Goal: Check status: Check status

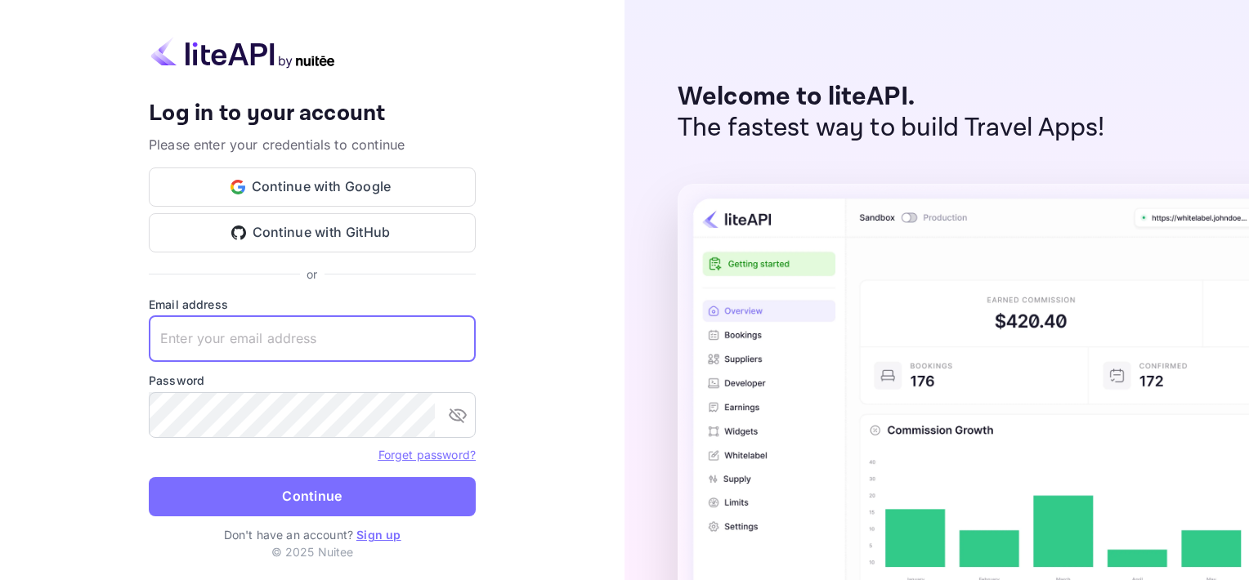
click at [229, 334] on input "text" at bounding box center [312, 339] width 327 height 46
type input "[EMAIL_ADDRESS][DOMAIN_NAME]"
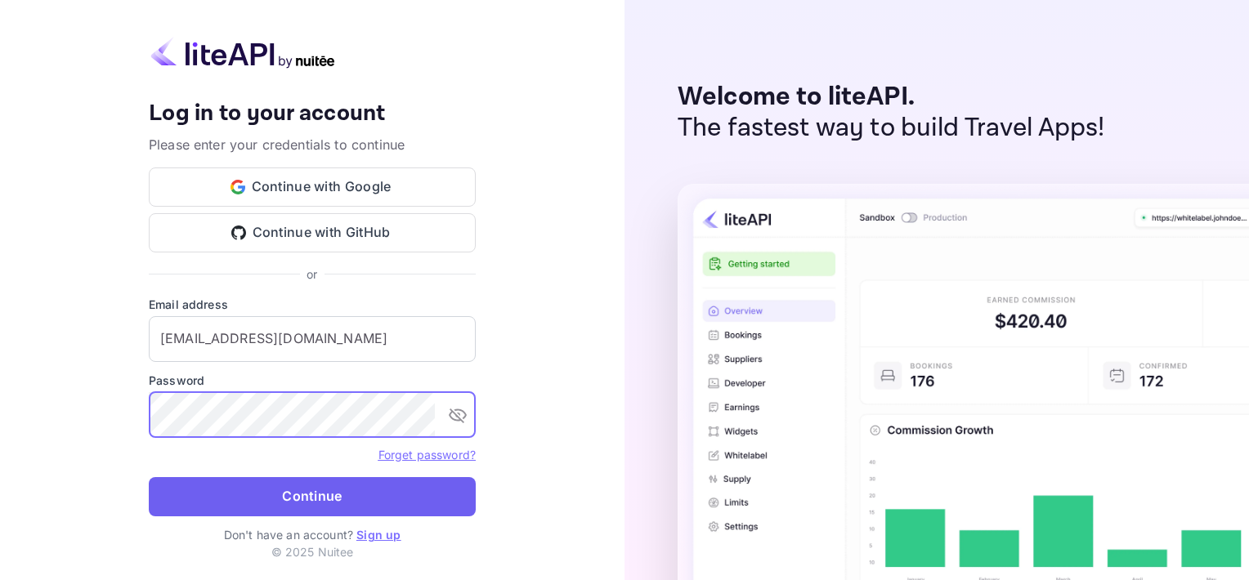
click at [327, 504] on button "Continue" at bounding box center [312, 496] width 327 height 39
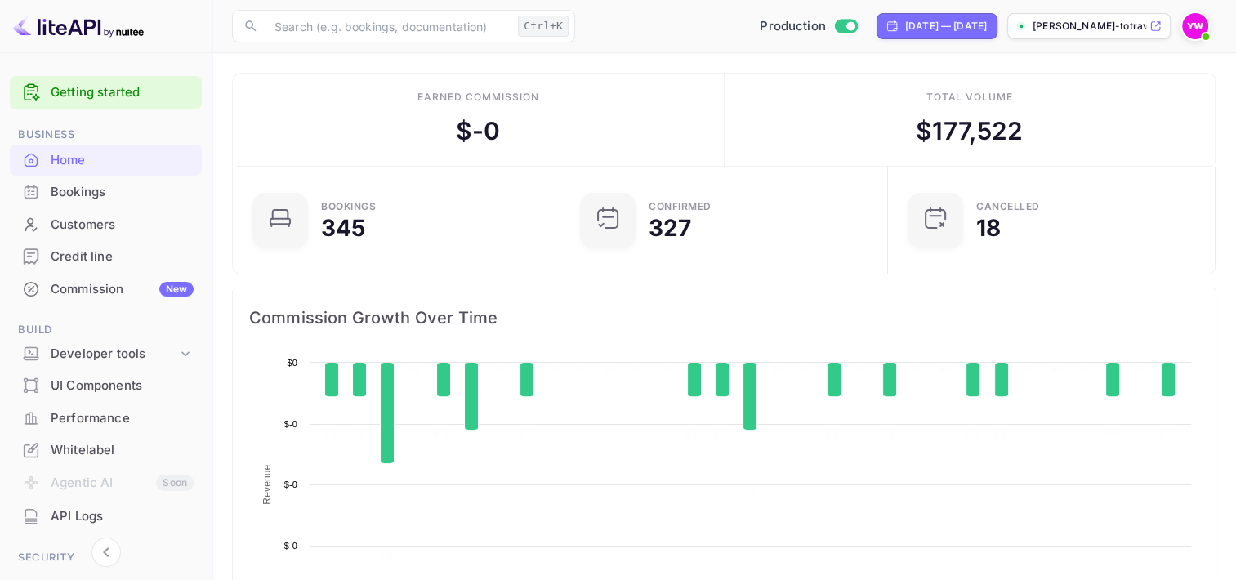
scroll to position [253, 305]
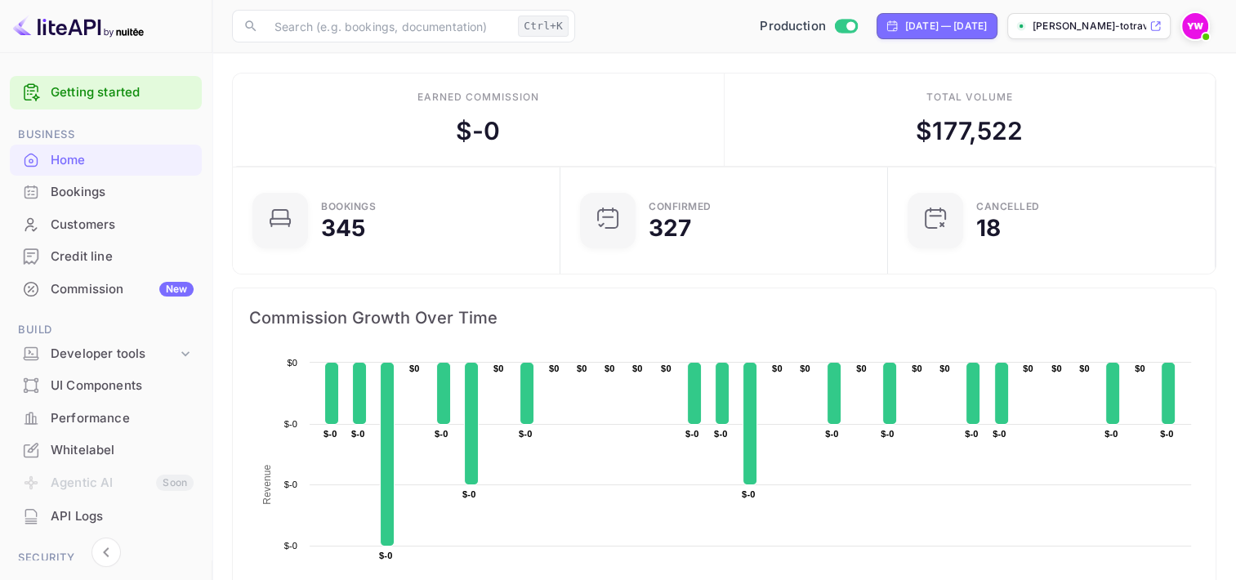
click at [88, 186] on div "Bookings" at bounding box center [122, 192] width 143 height 19
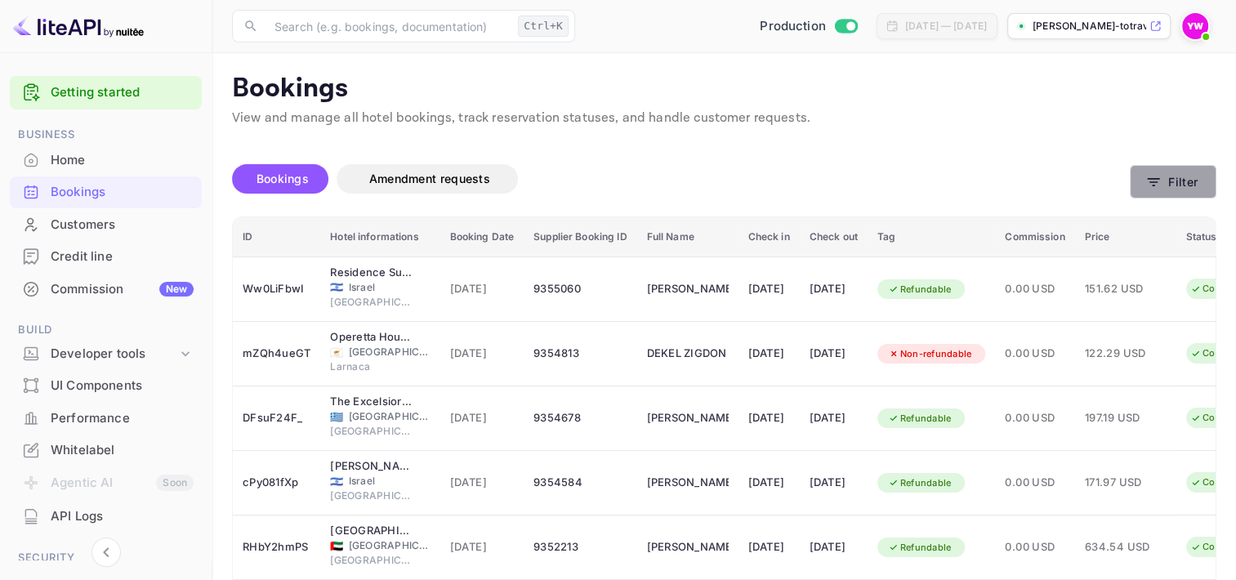
click at [1196, 180] on button "Filter" at bounding box center [1173, 182] width 87 height 34
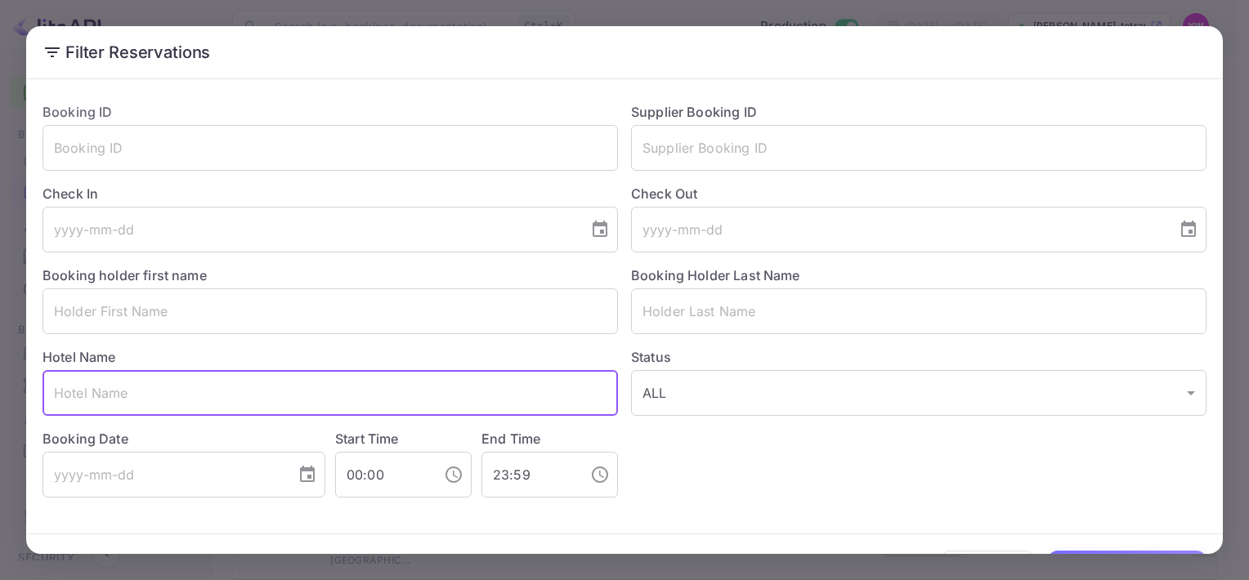
click at [150, 389] on input "text" at bounding box center [329, 393] width 575 height 46
paste input "[PERSON_NAME] InterContinental [GEOGRAPHIC_DATA]"
type input "[PERSON_NAME] InterContinental [GEOGRAPHIC_DATA]"
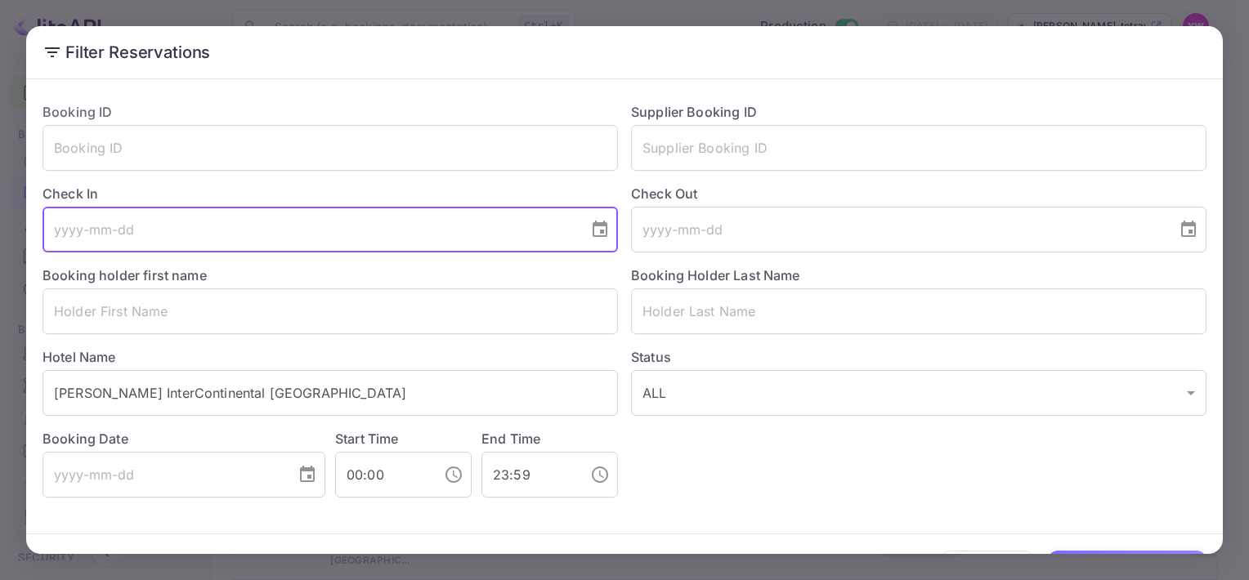
click at [62, 233] on input "tel" at bounding box center [309, 230] width 534 height 46
type input "[DATE]"
click at [644, 230] on input "tel" at bounding box center [898, 230] width 534 height 46
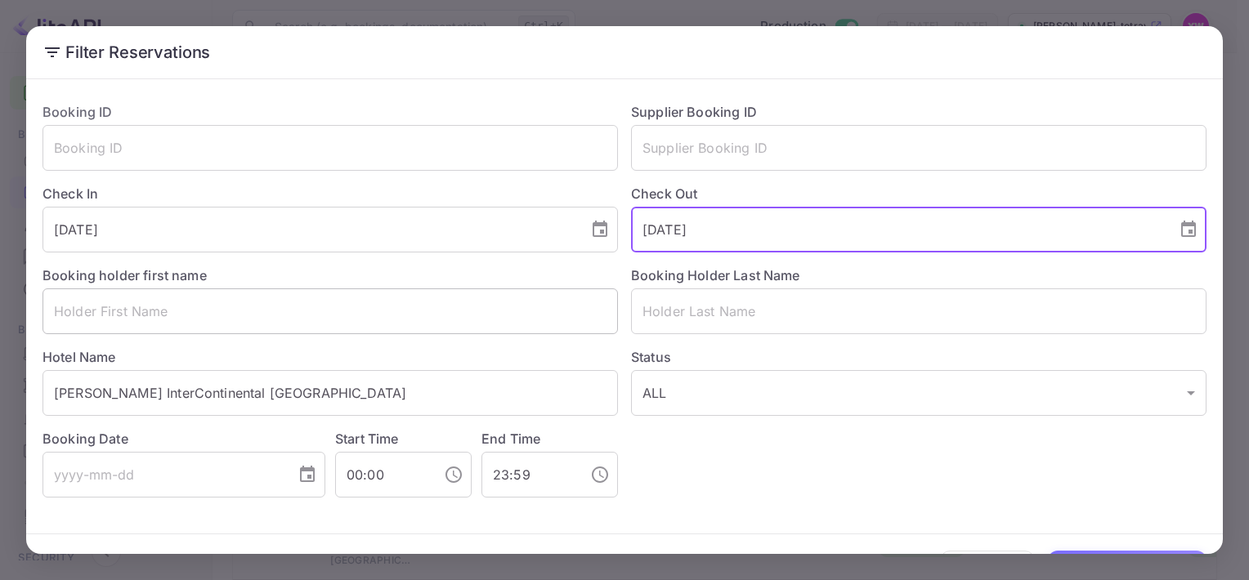
type input "[DATE]"
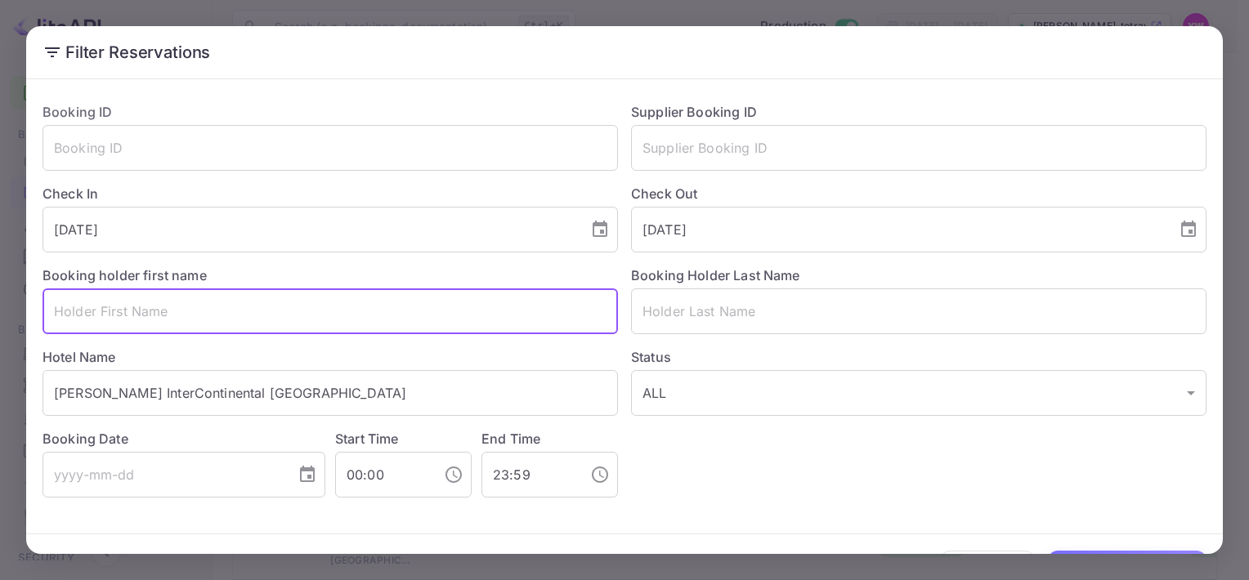
click at [431, 320] on input "text" at bounding box center [329, 311] width 575 height 46
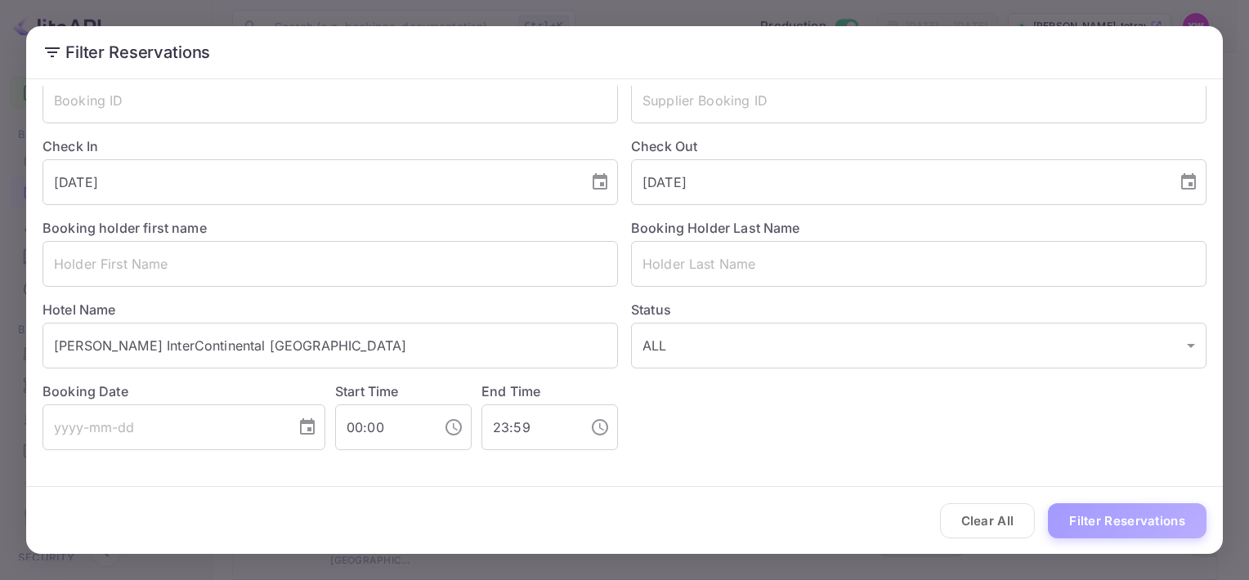
drag, startPoint x: 1080, startPoint y: 517, endPoint x: 1066, endPoint y: 516, distance: 14.8
click at [1079, 518] on button "Filter Reservations" at bounding box center [1127, 520] width 159 height 35
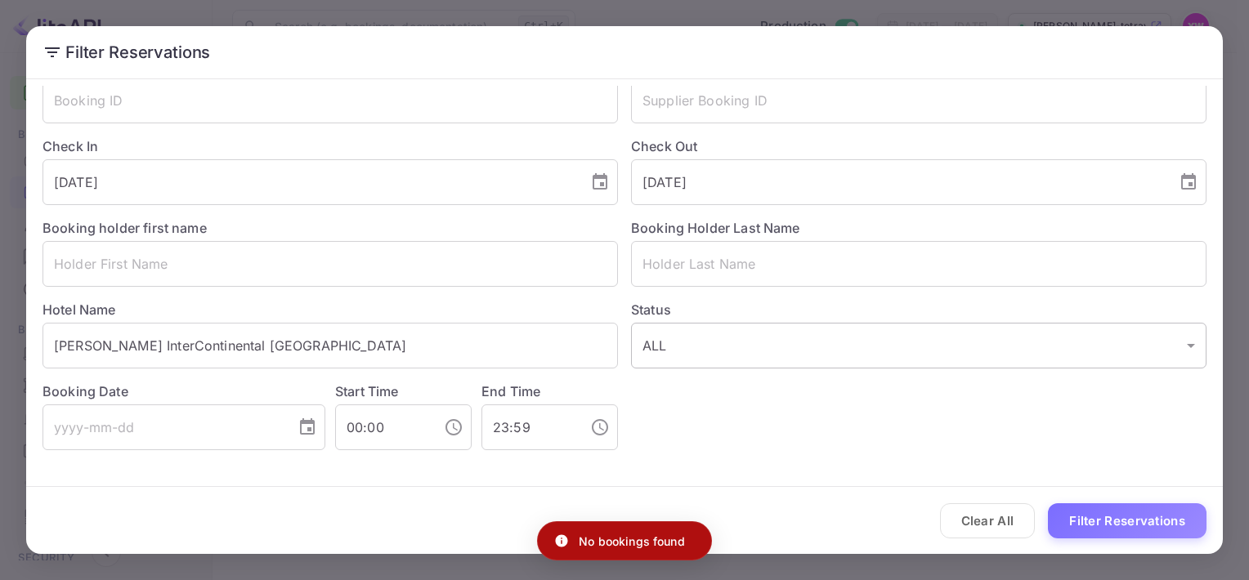
scroll to position [0, 0]
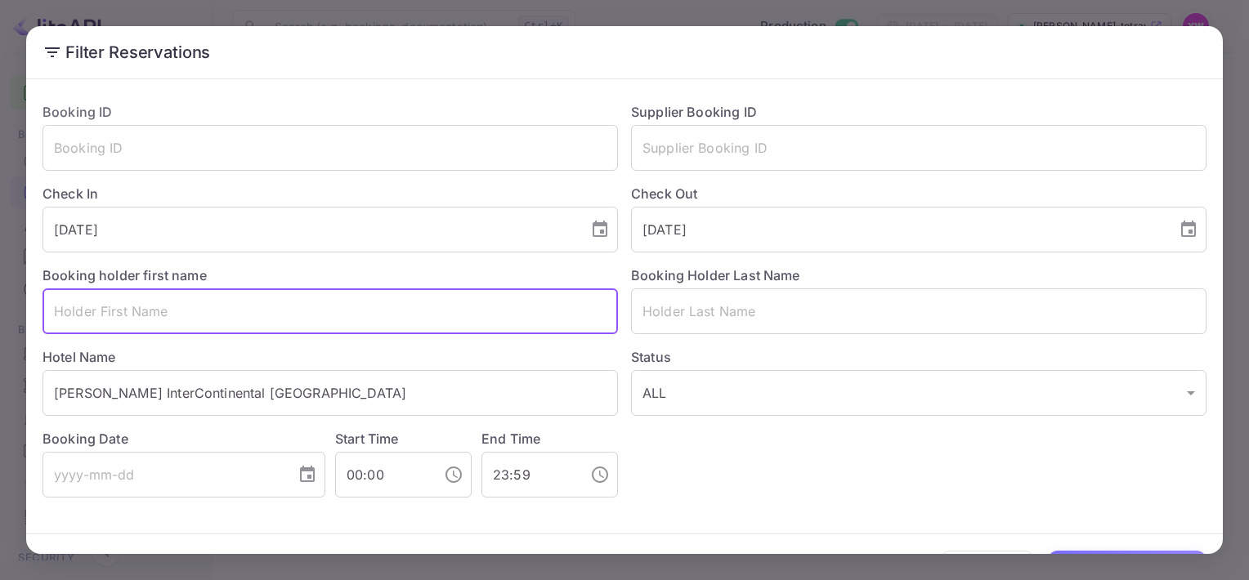
click at [87, 316] on input "text" at bounding box center [329, 311] width 575 height 46
paste input "[PERSON_NAME]"
drag, startPoint x: 173, startPoint y: 313, endPoint x: 121, endPoint y: 315, distance: 52.4
click at [121, 314] on input "[PERSON_NAME]" at bounding box center [329, 311] width 575 height 46
type input "IDAN"
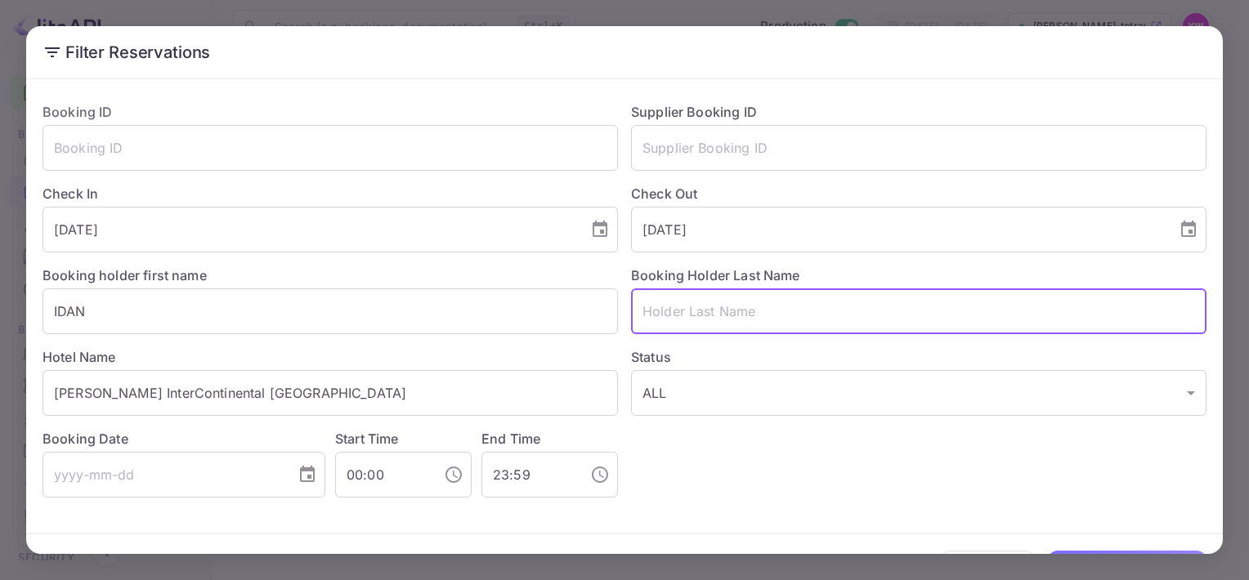
click at [734, 322] on input "text" at bounding box center [918, 311] width 575 height 46
paste input "[PERSON_NAME]"
drag, startPoint x: 699, startPoint y: 311, endPoint x: 578, endPoint y: 306, distance: 121.9
click at [577, 306] on div "Booking ID ​ Supplier Booking ID ​ Check In [DATE] ​ Check Out [DATE] ​ Booking…" at bounding box center [617, 293] width 1177 height 409
type input "DANNO"
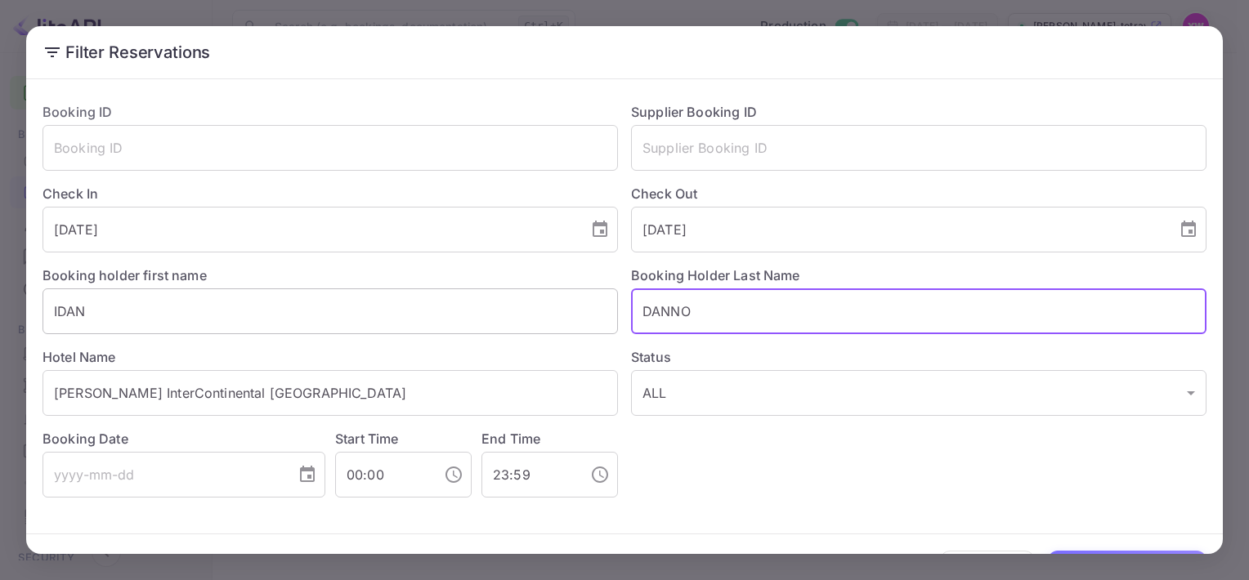
click at [75, 309] on input "IDAN" at bounding box center [329, 311] width 575 height 46
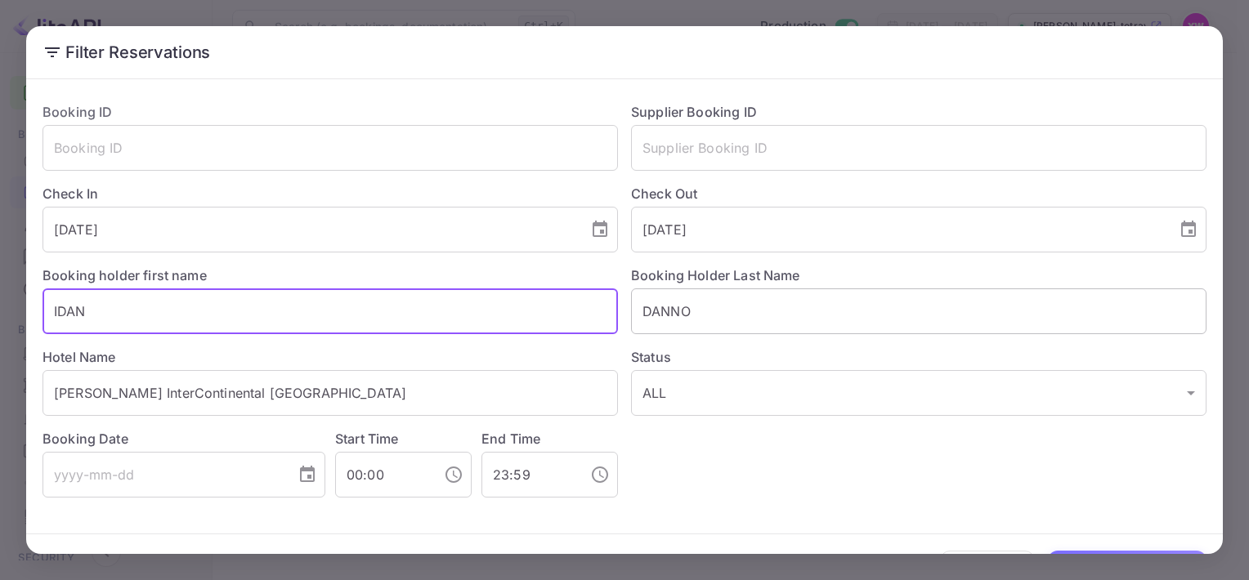
type input "IDAN"
click at [640, 315] on input "DANNO" at bounding box center [918, 311] width 575 height 46
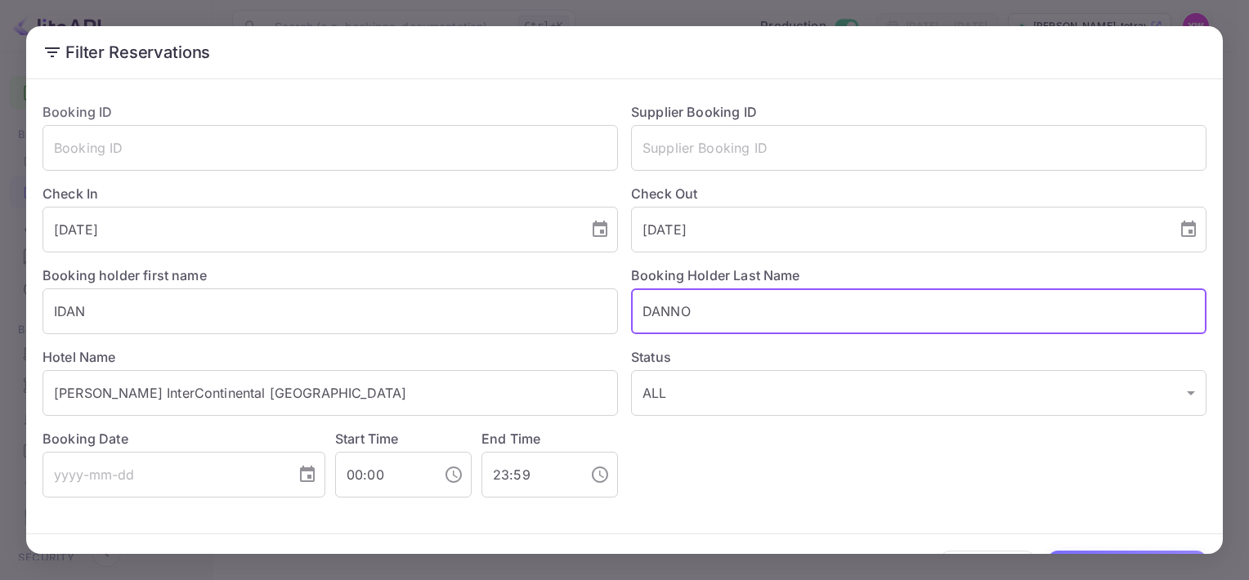
scroll to position [47, 0]
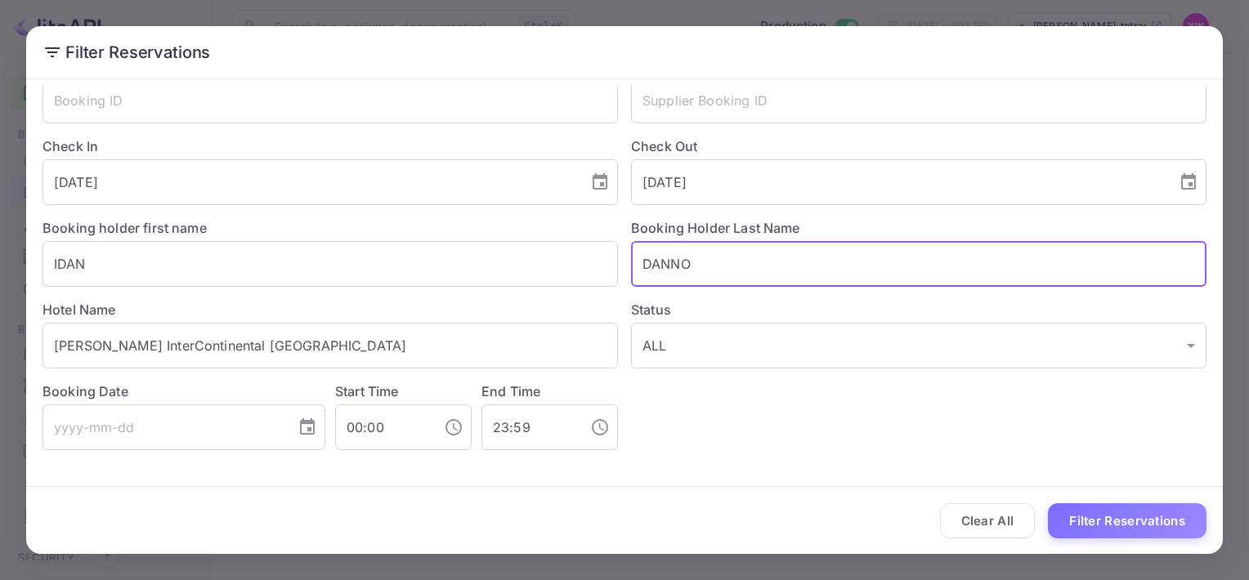
type input "DANNO"
click at [1105, 524] on button "Filter Reservations" at bounding box center [1127, 520] width 159 height 35
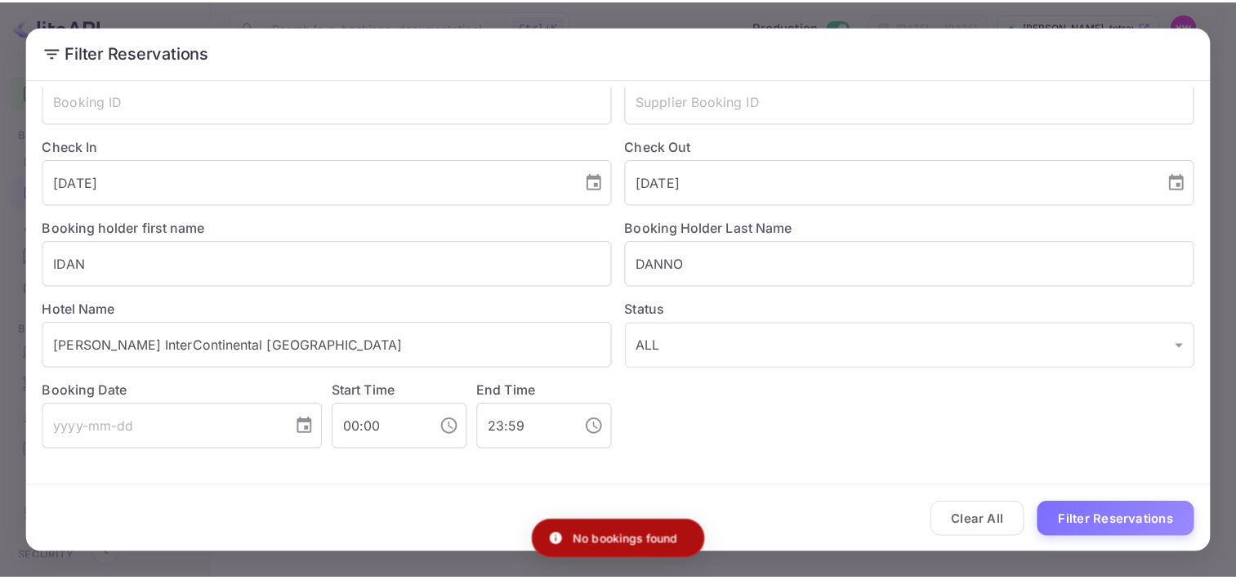
scroll to position [0, 0]
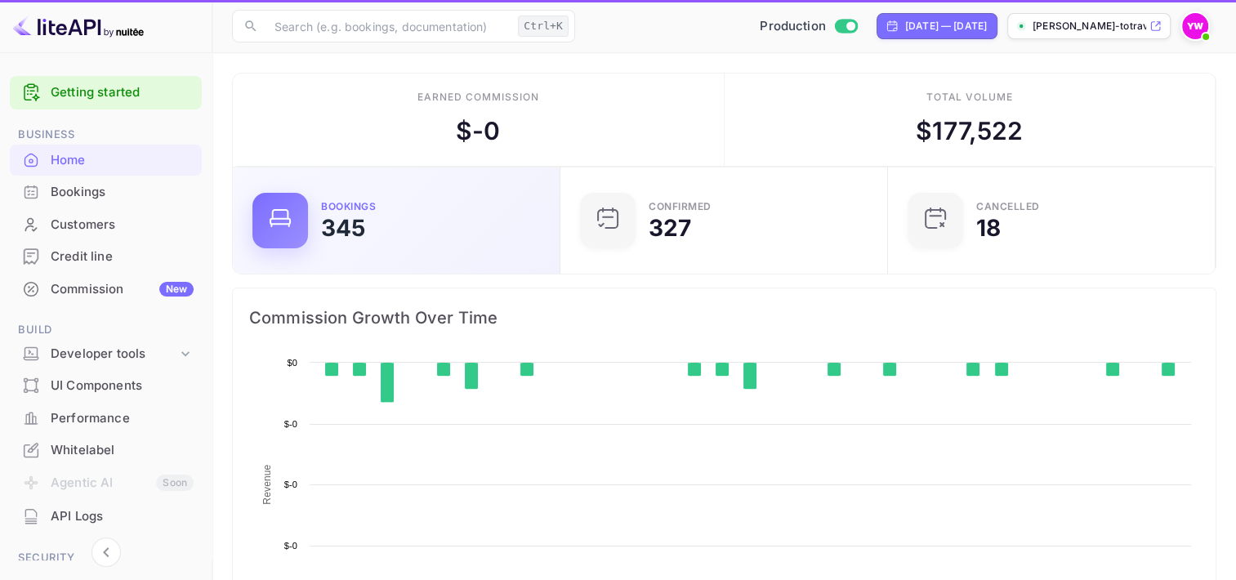
scroll to position [253, 305]
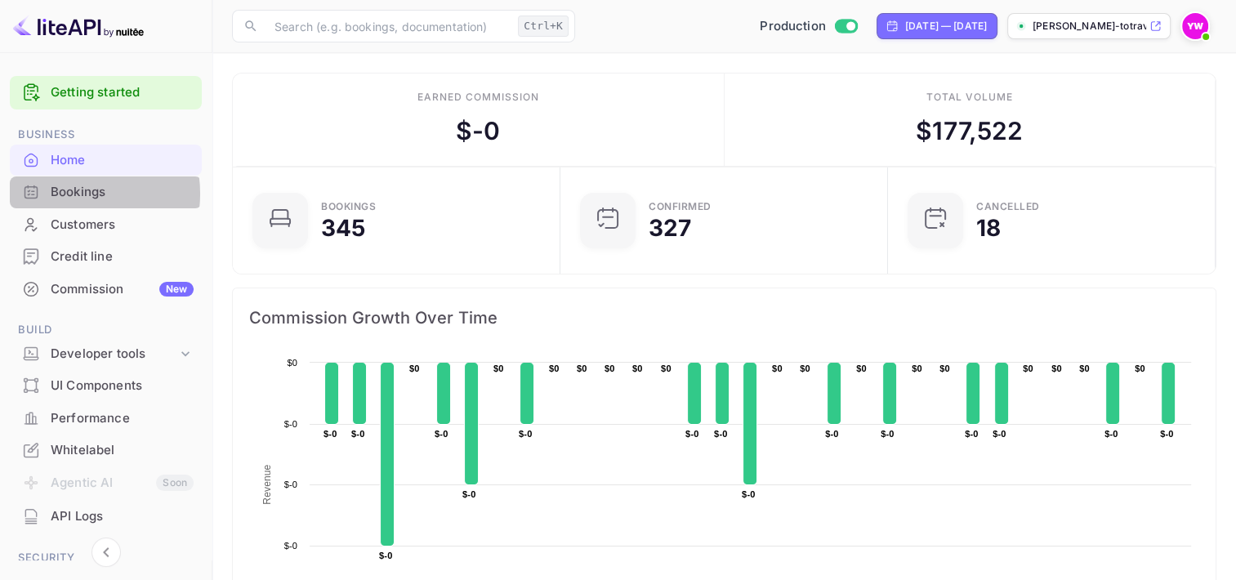
click at [65, 194] on div "Bookings" at bounding box center [122, 192] width 143 height 19
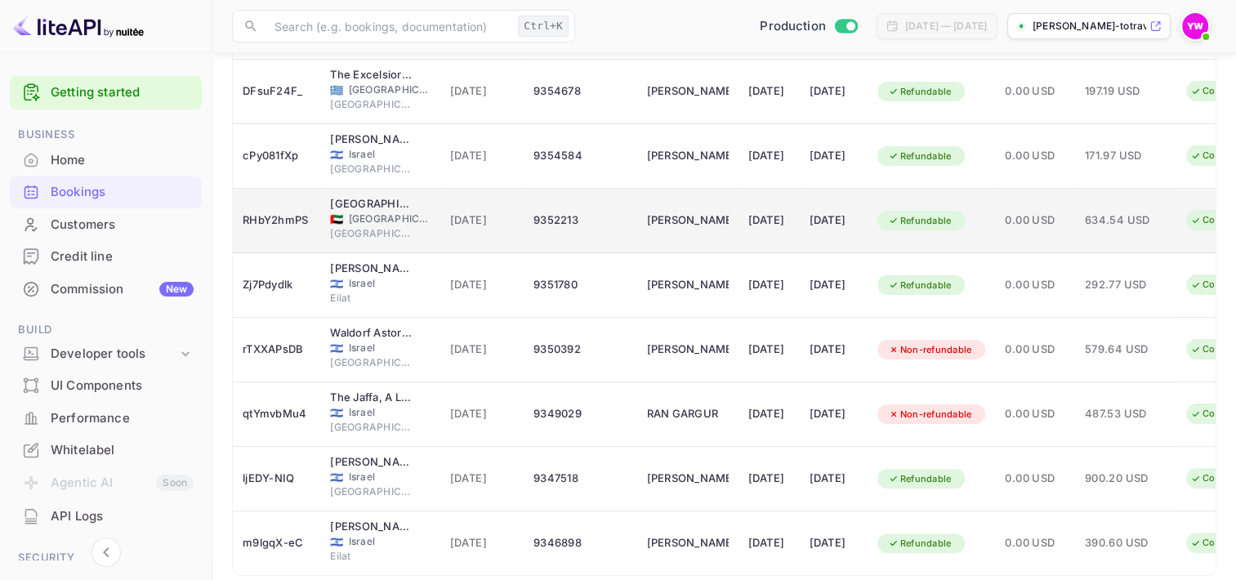
scroll to position [402, 0]
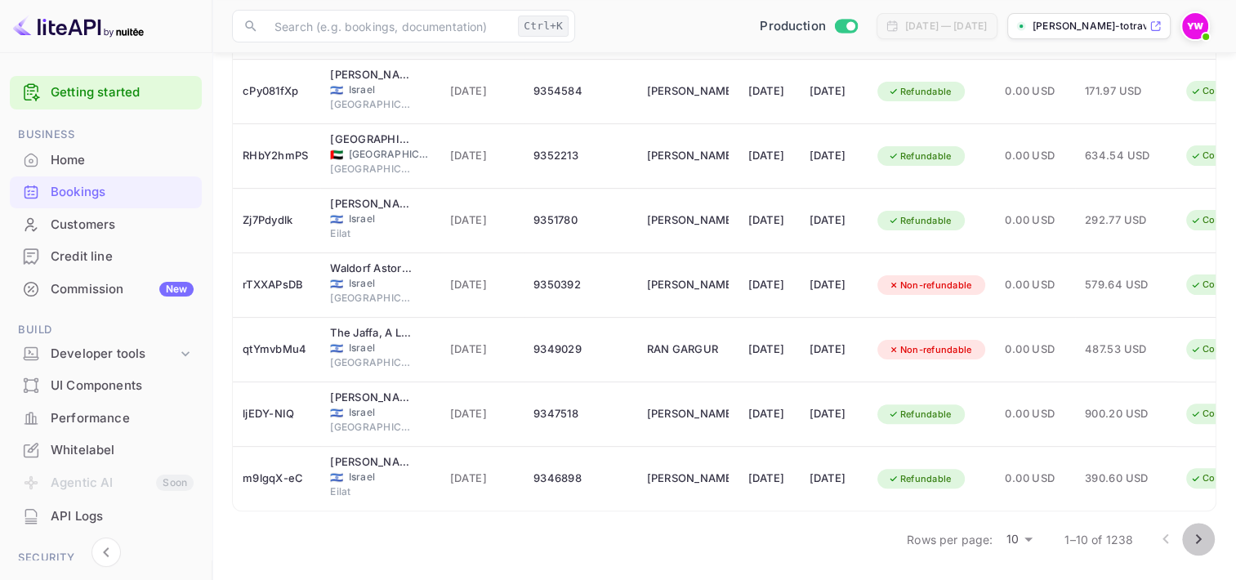
click at [1200, 539] on icon "Go to next page" at bounding box center [1199, 539] width 6 height 10
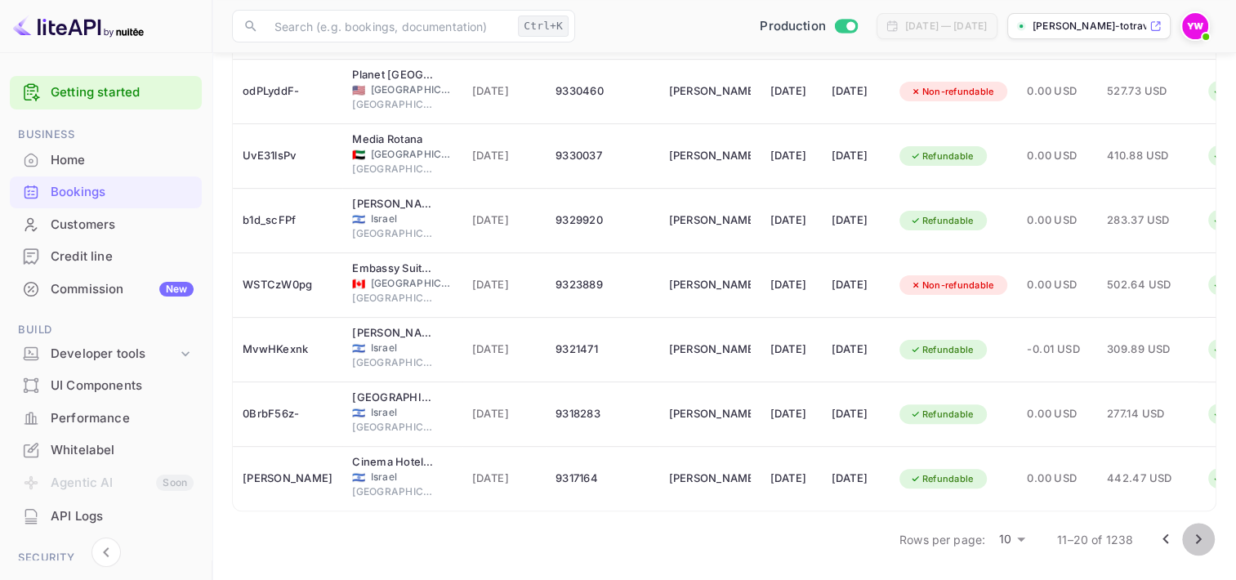
click at [1197, 539] on icon "Go to next page" at bounding box center [1199, 540] width 20 height 20
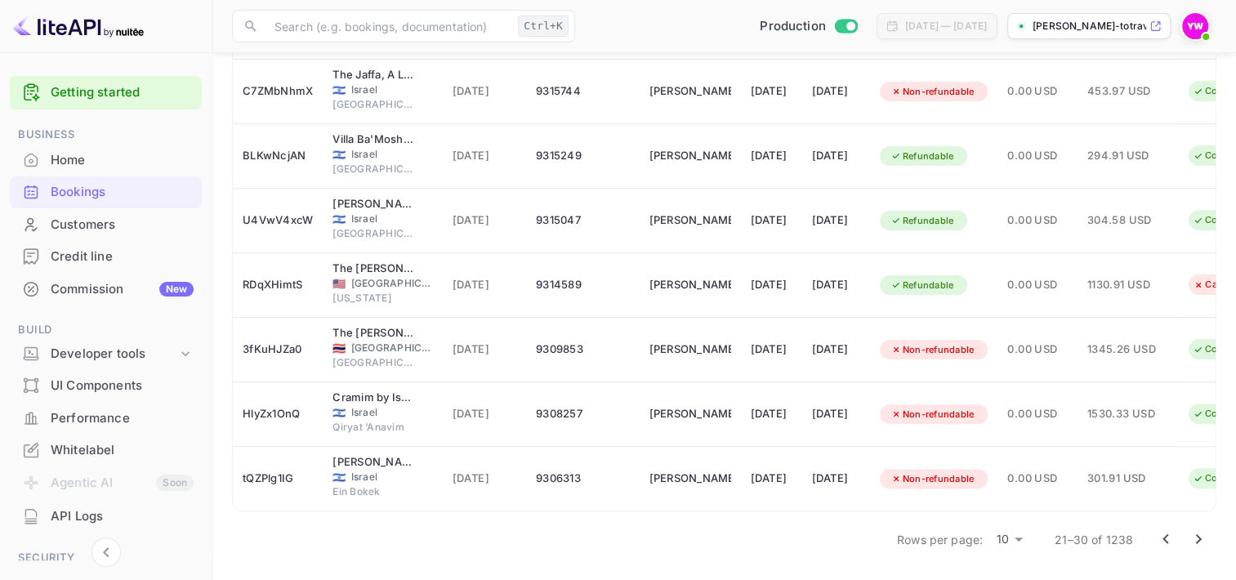
click at [1160, 538] on icon "Go to previous page" at bounding box center [1166, 540] width 20 height 20
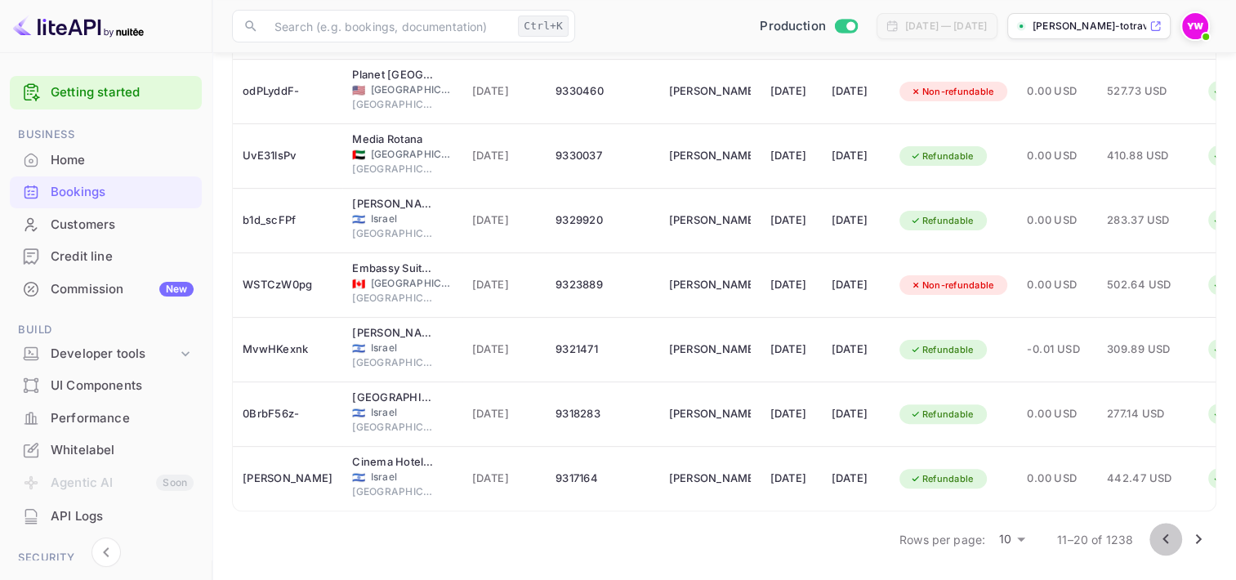
click at [1158, 539] on icon "Go to previous page" at bounding box center [1166, 540] width 20 height 20
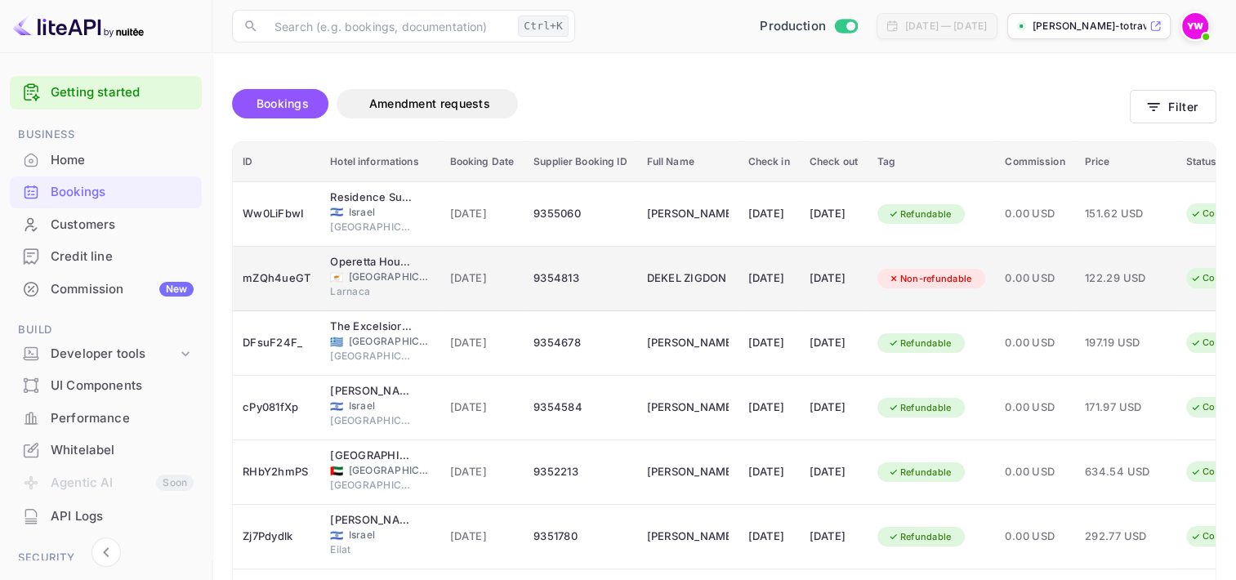
scroll to position [0, 0]
